Goal: Communication & Community: Answer question/provide support

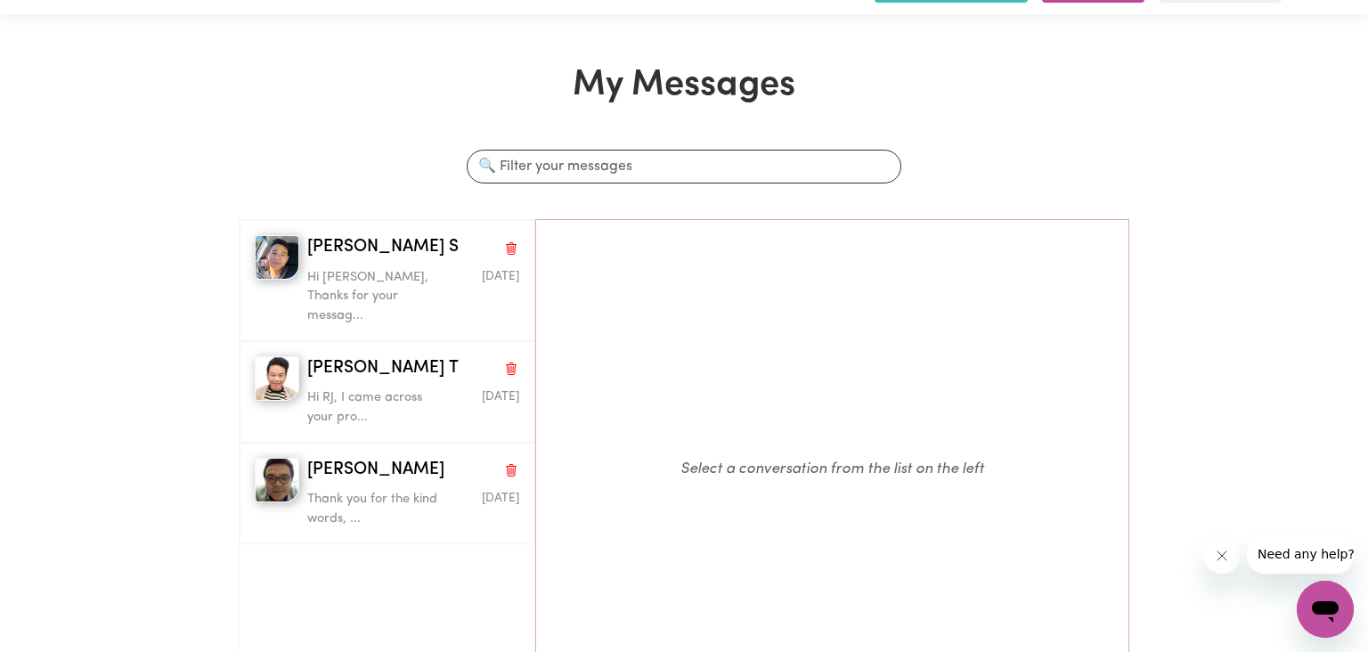
scroll to position [96, 0]
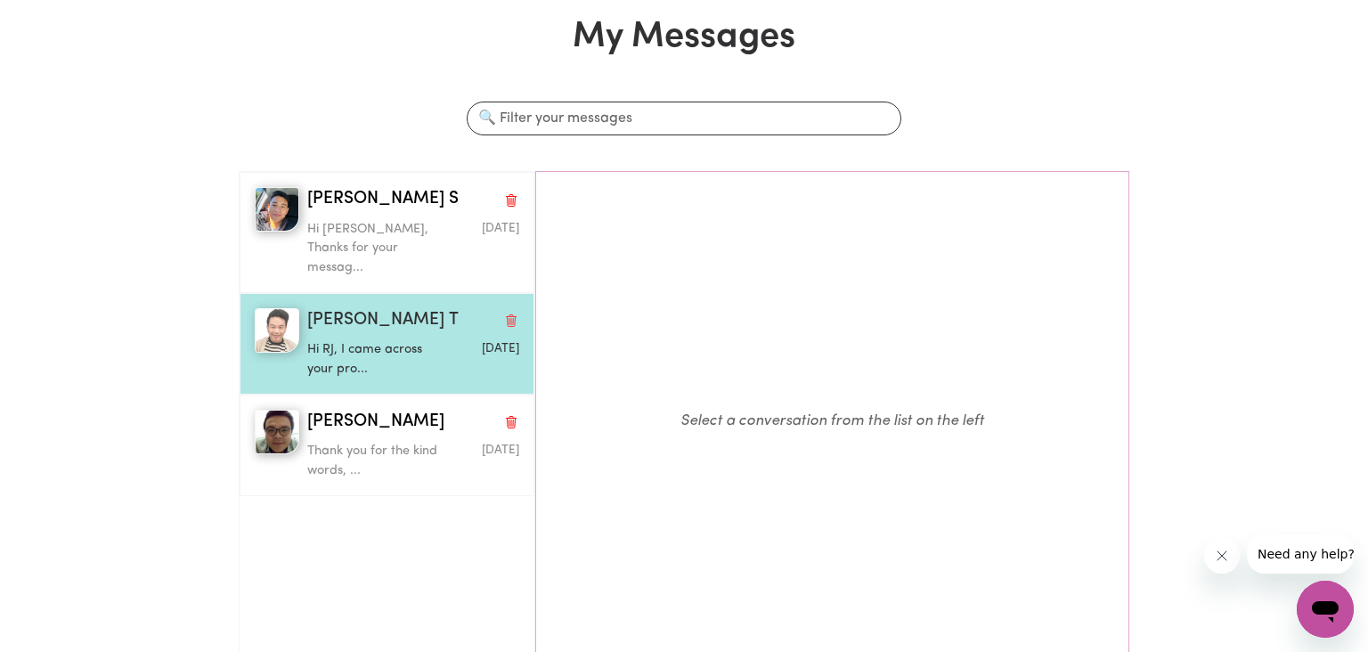
click at [378, 340] on p "Hi RJ, I came across your pro..." at bounding box center [378, 359] width 142 height 38
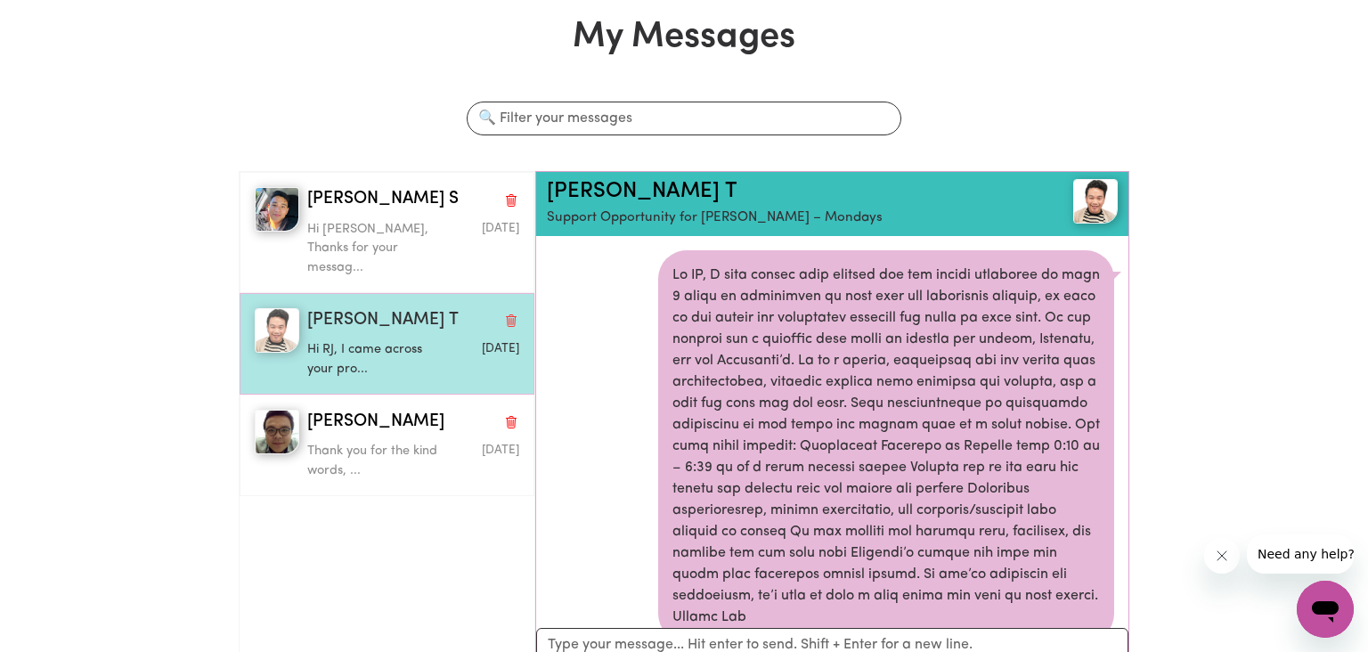
scroll to position [62, 0]
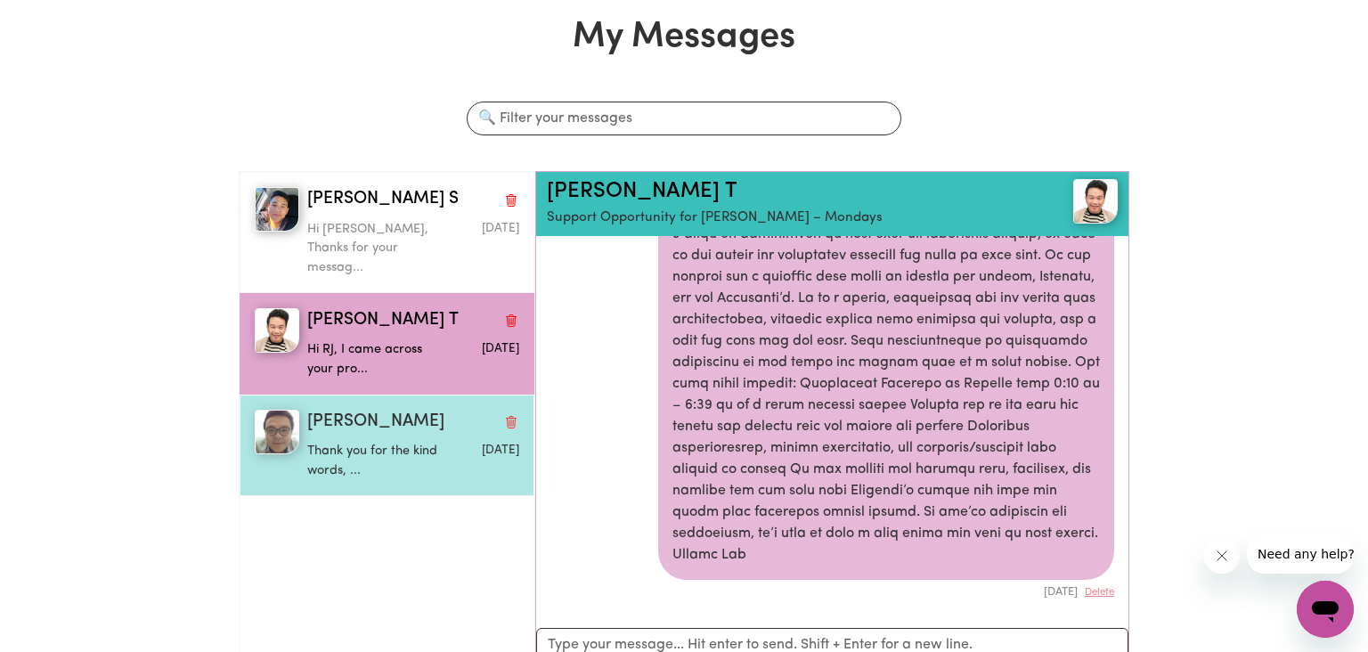
click at [371, 434] on div "Thank you for the kind words, ..." at bounding box center [378, 456] width 142 height 45
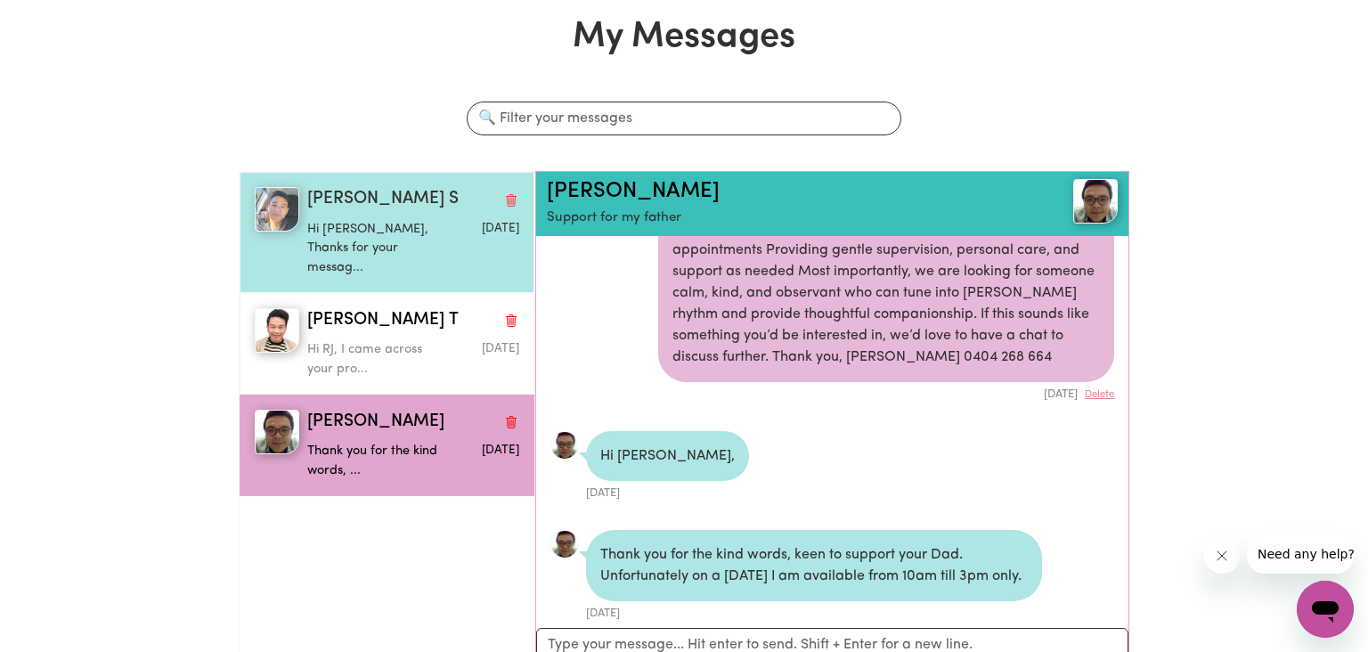
click at [427, 193] on div "[PERSON_NAME] S" at bounding box center [413, 200] width 212 height 26
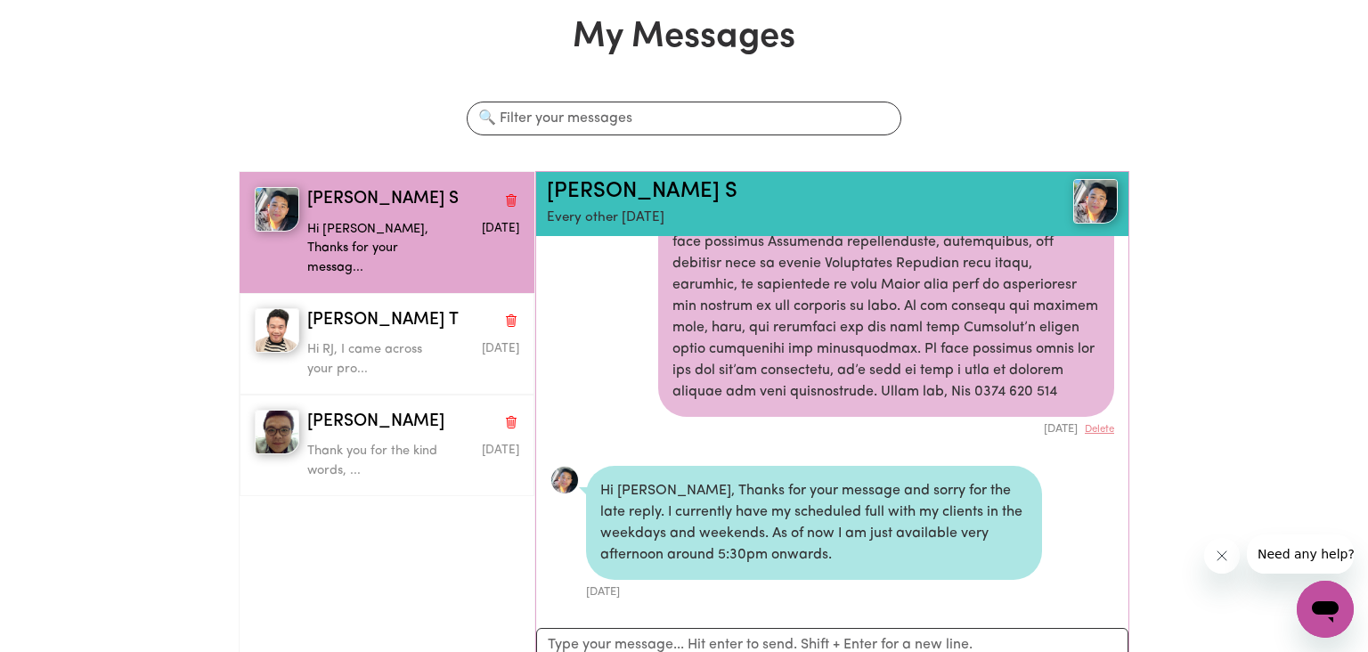
click at [1165, 427] on div "My Messages Search conversations Ashley Jed S Hi Lia, Thanks for your messag...…" at bounding box center [684, 357] width 1368 height 682
click at [1175, 493] on div "My Messages Search conversations Ashley Jed S Hi Lia, Thanks for your messag...…" at bounding box center [684, 357] width 1368 height 682
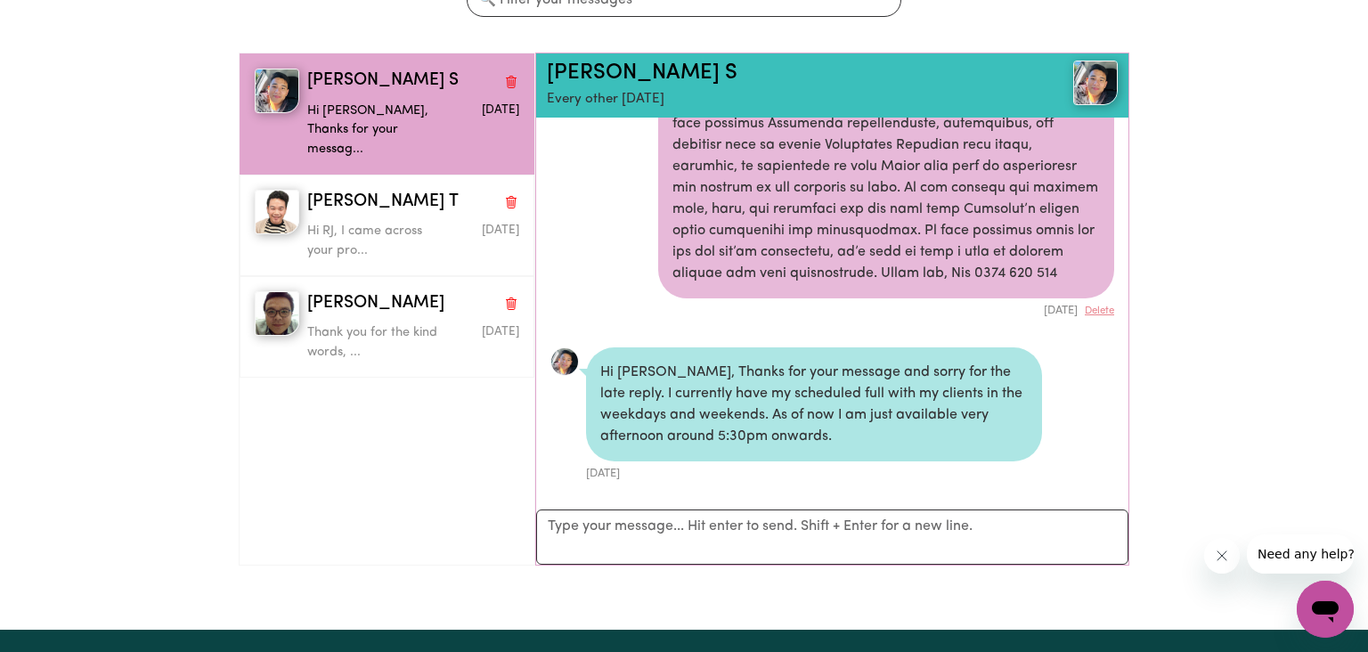
scroll to position [223, 0]
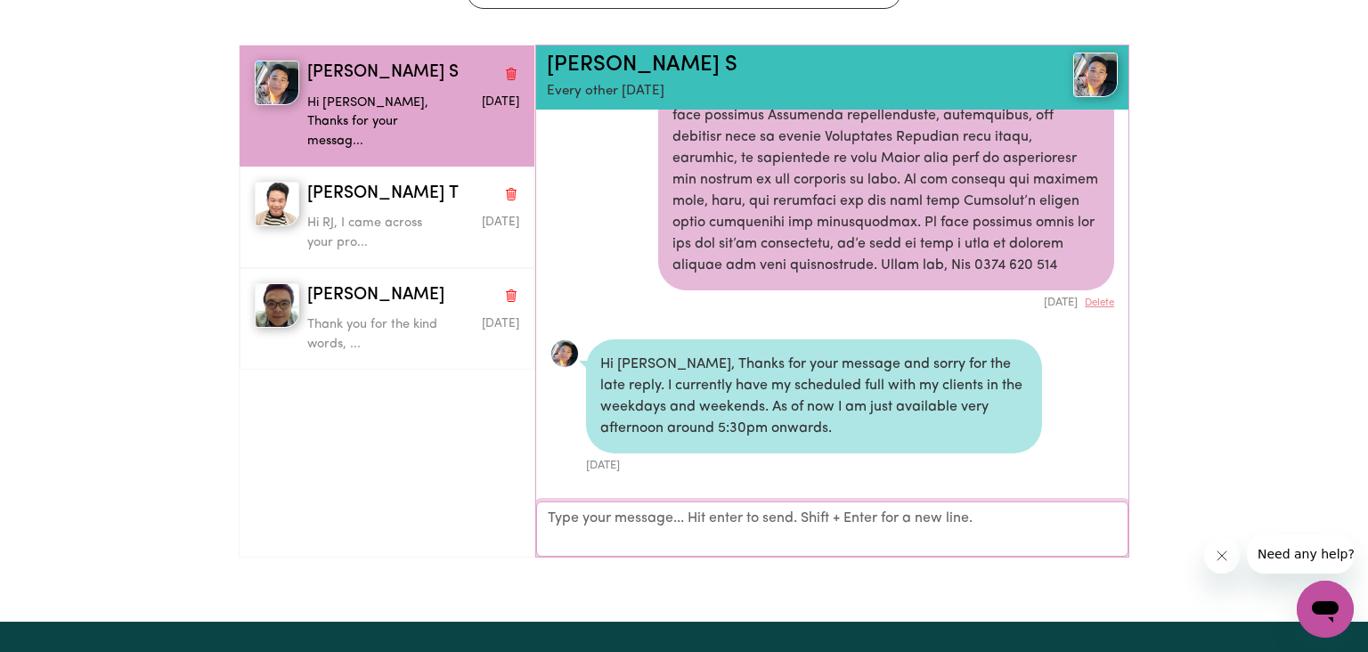
click at [736, 531] on textarea "Your reply" at bounding box center [832, 528] width 592 height 55
type textarea "Thank you for letting me know"
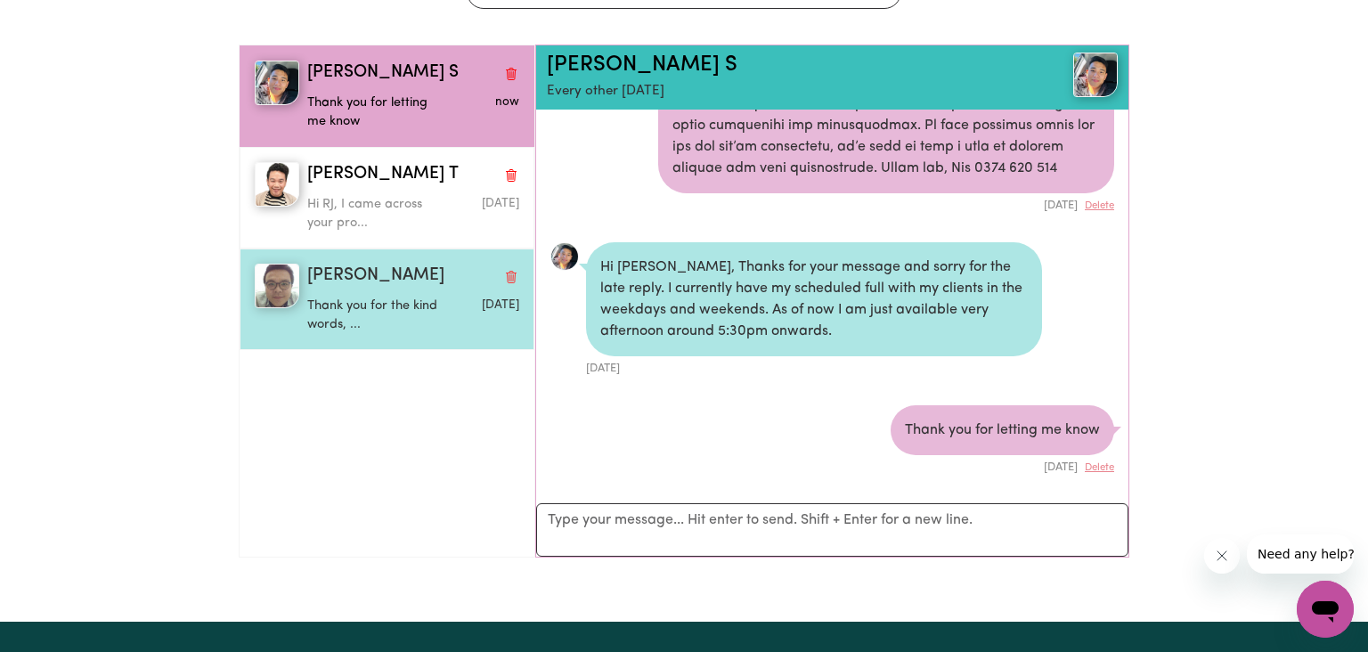
click at [399, 296] on p "Thank you for the kind words, ..." at bounding box center [378, 315] width 142 height 38
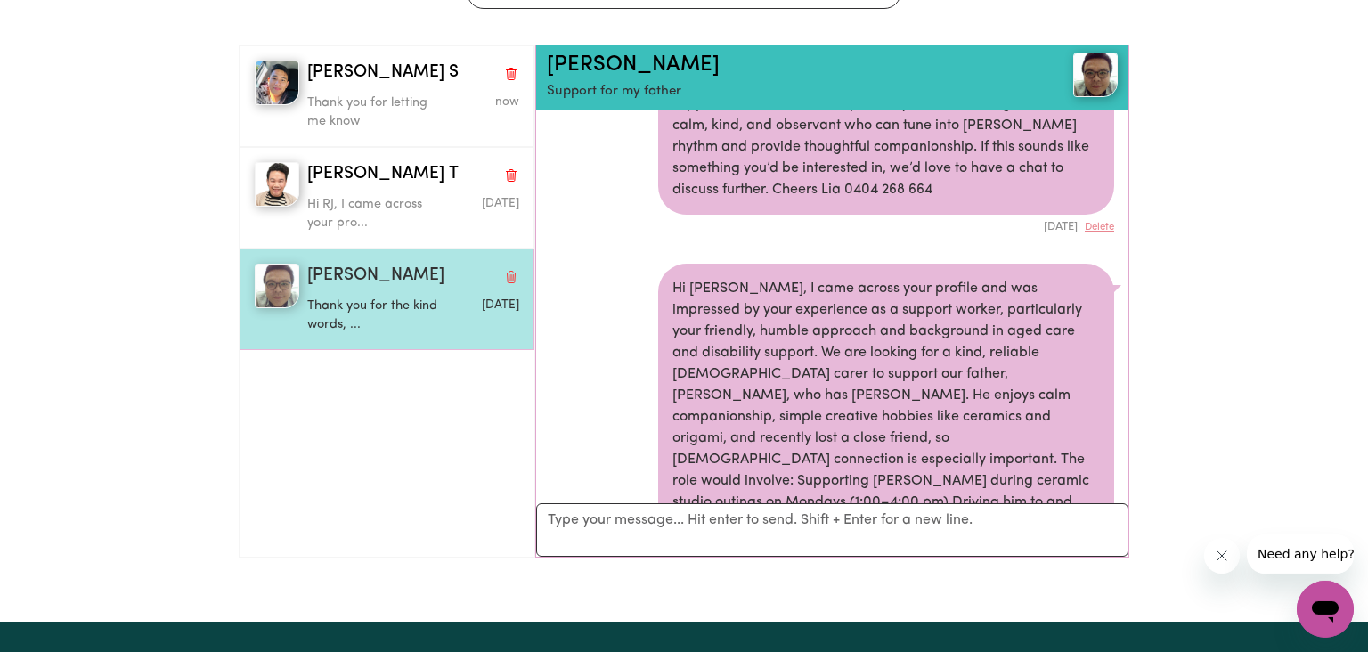
scroll to position [743, 0]
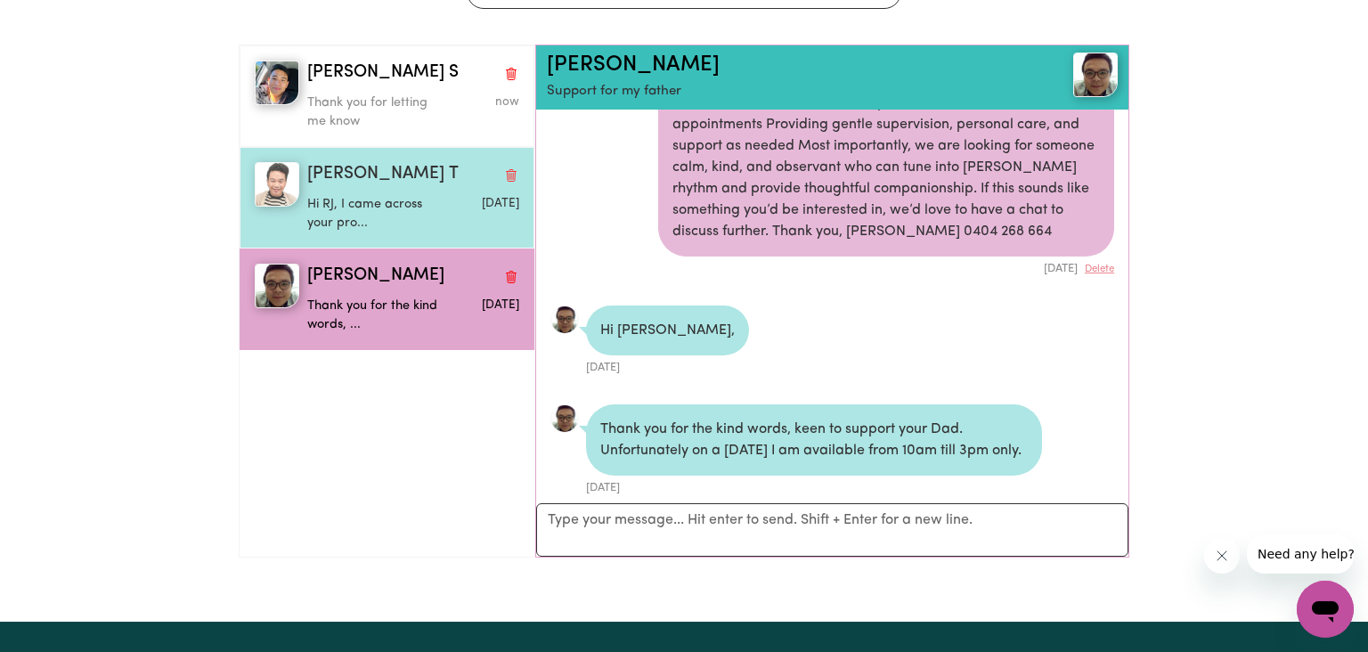
click at [377, 209] on p "Hi RJ, I came across your pro..." at bounding box center [378, 214] width 142 height 38
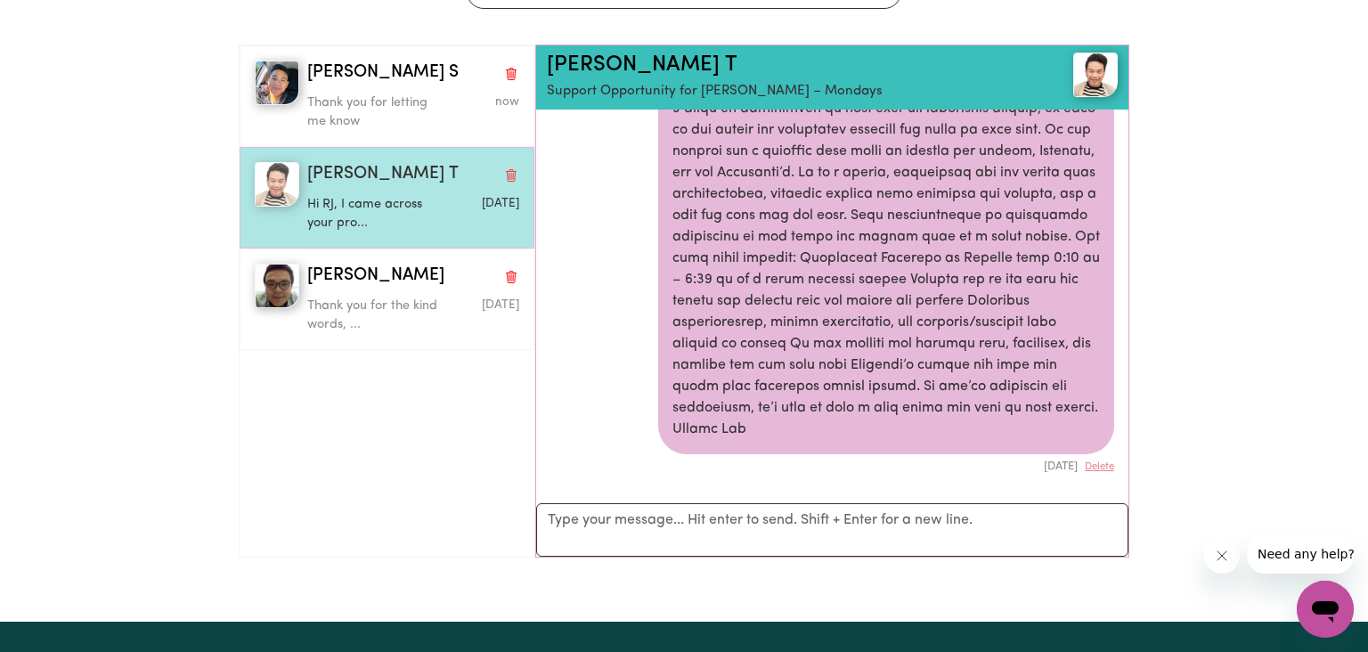
scroll to position [61, 0]
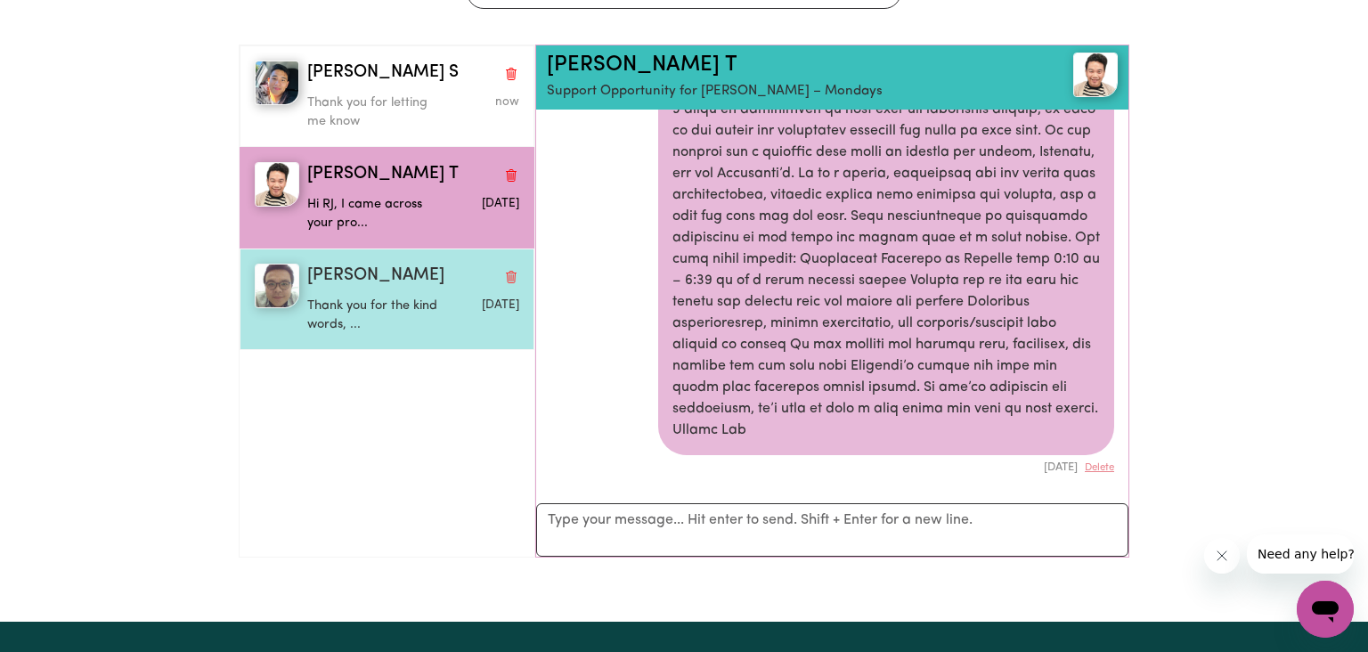
click at [390, 282] on span "[PERSON_NAME]" at bounding box center [375, 277] width 137 height 26
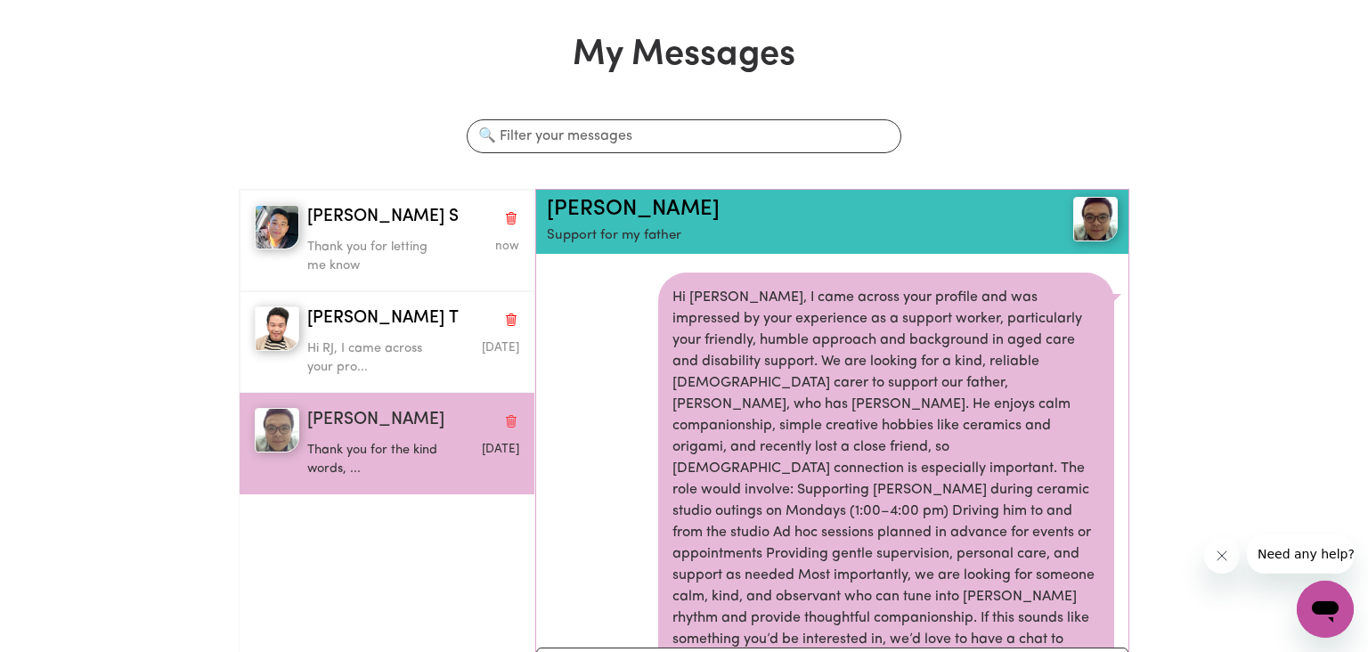
scroll to position [465, 0]
